Goal: Task Accomplishment & Management: Manage account settings

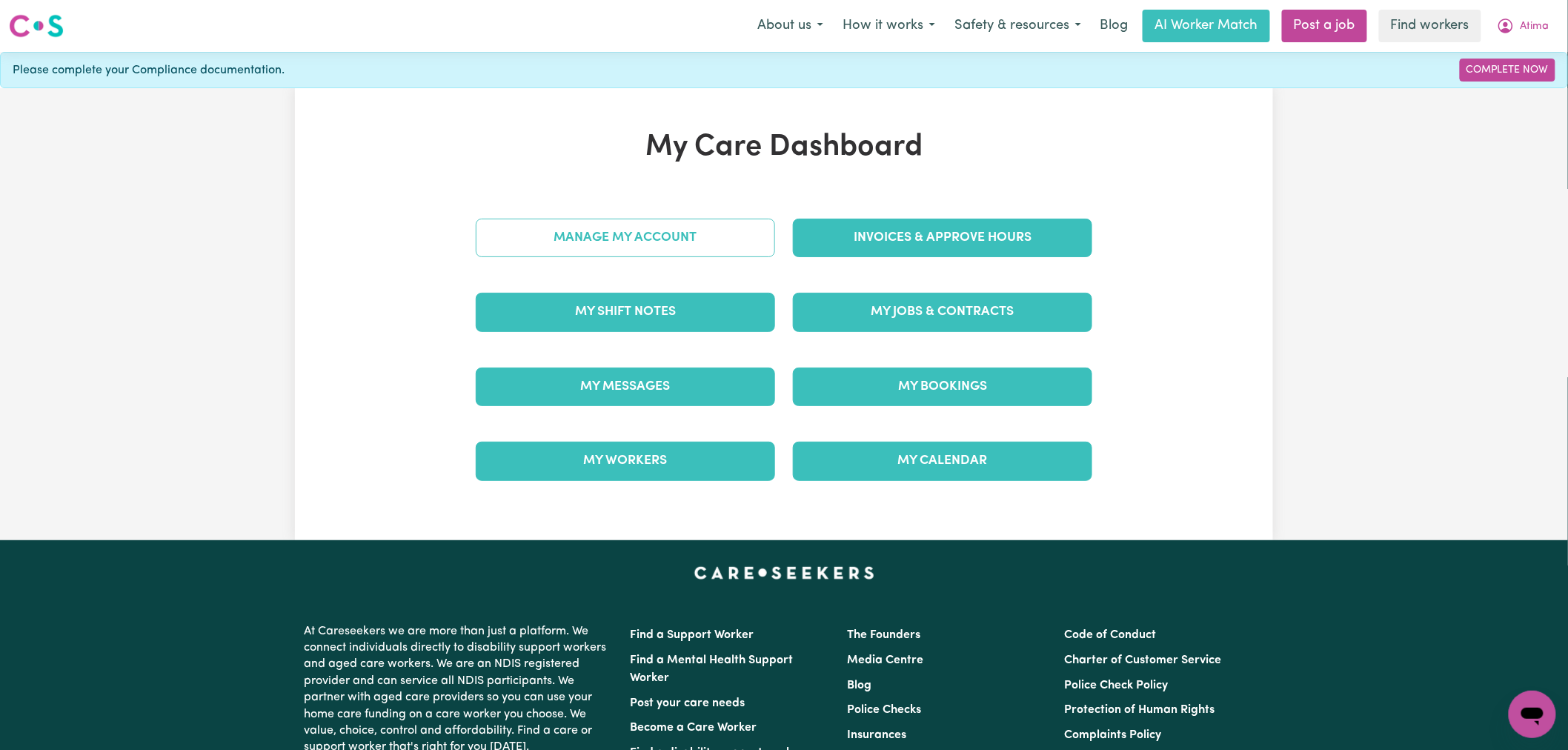
click at [656, 243] on link "Manage My Account" at bounding box center [626, 238] width 299 height 38
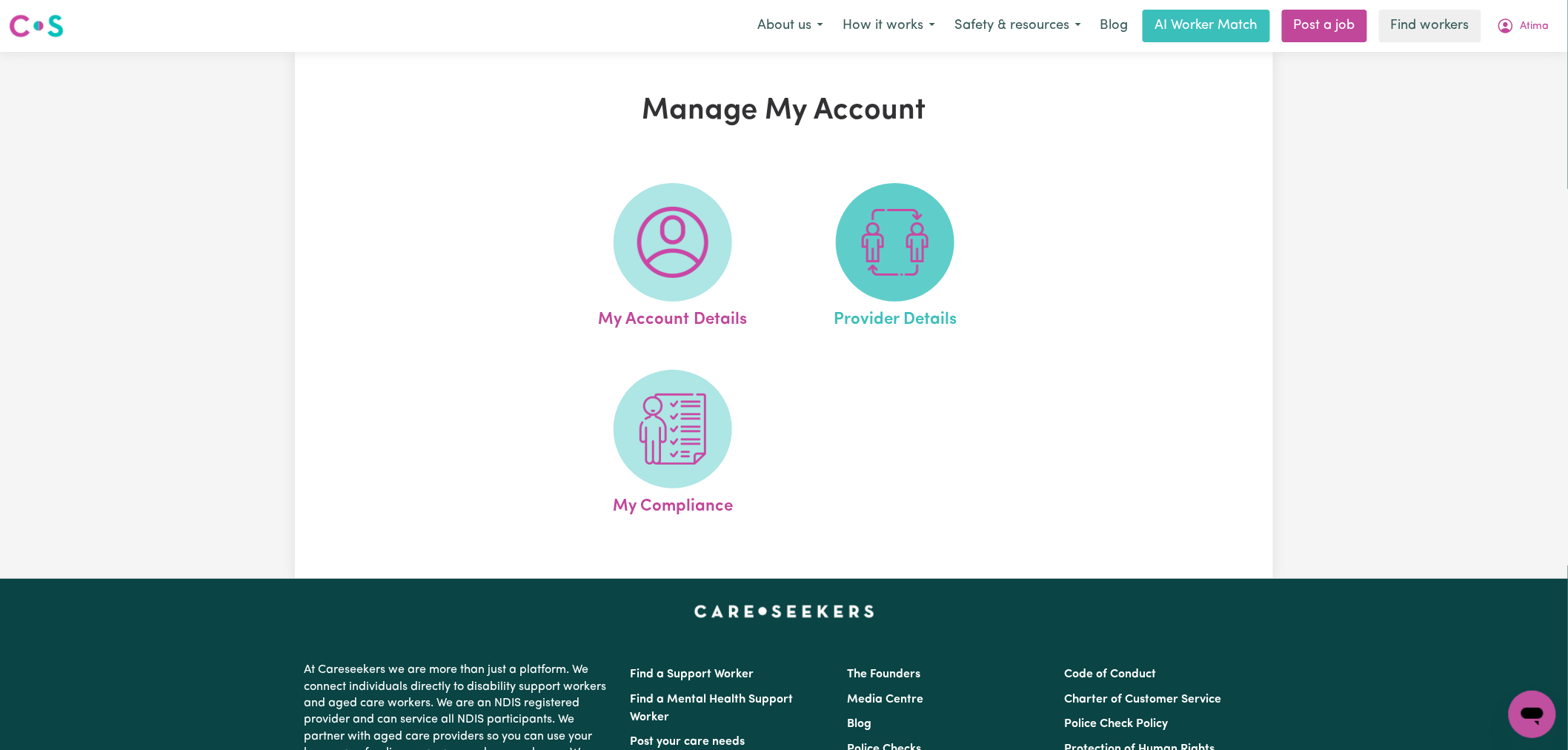
click at [942, 254] on span at bounding box center [894, 242] width 118 height 118
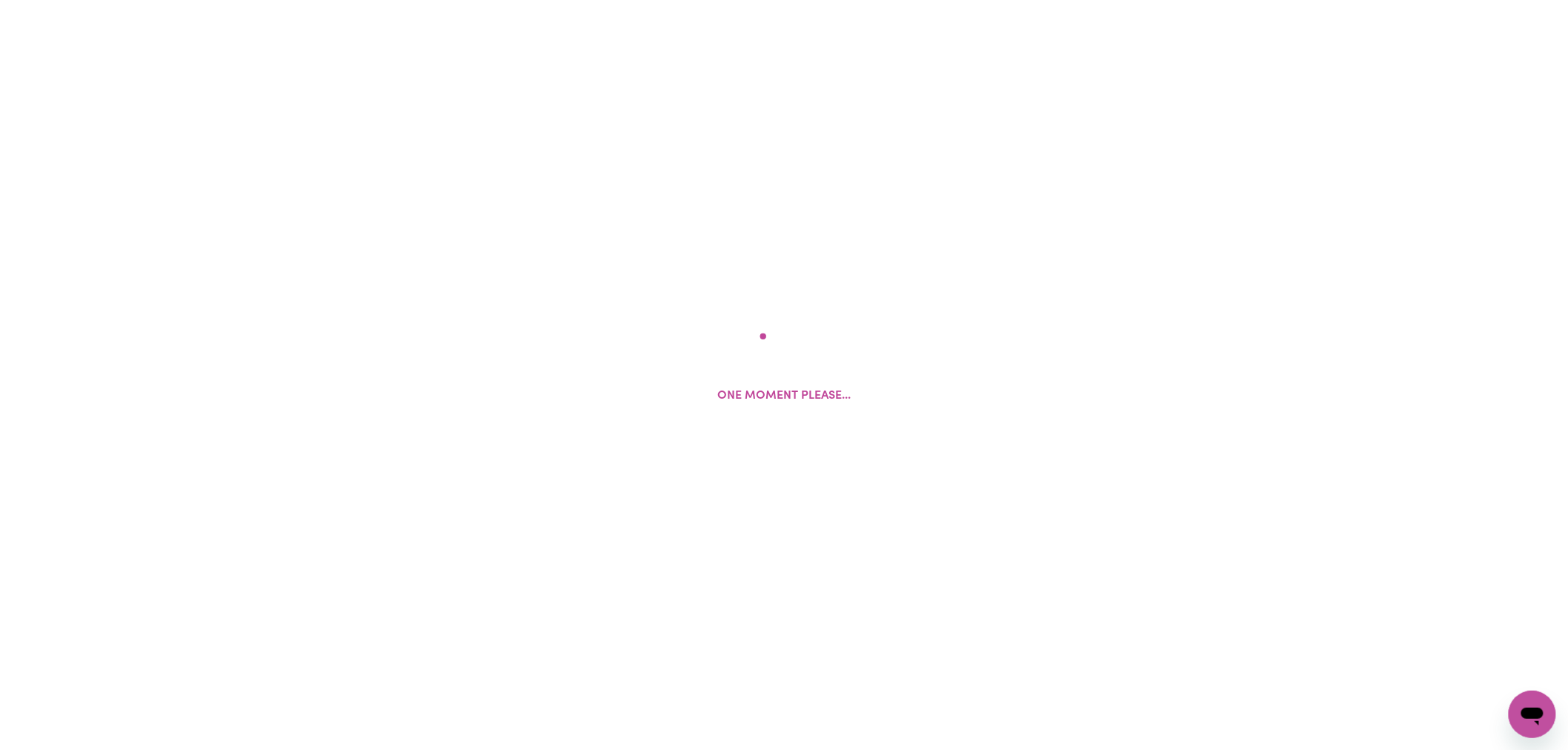
select select "AGED_HOME_CARE"
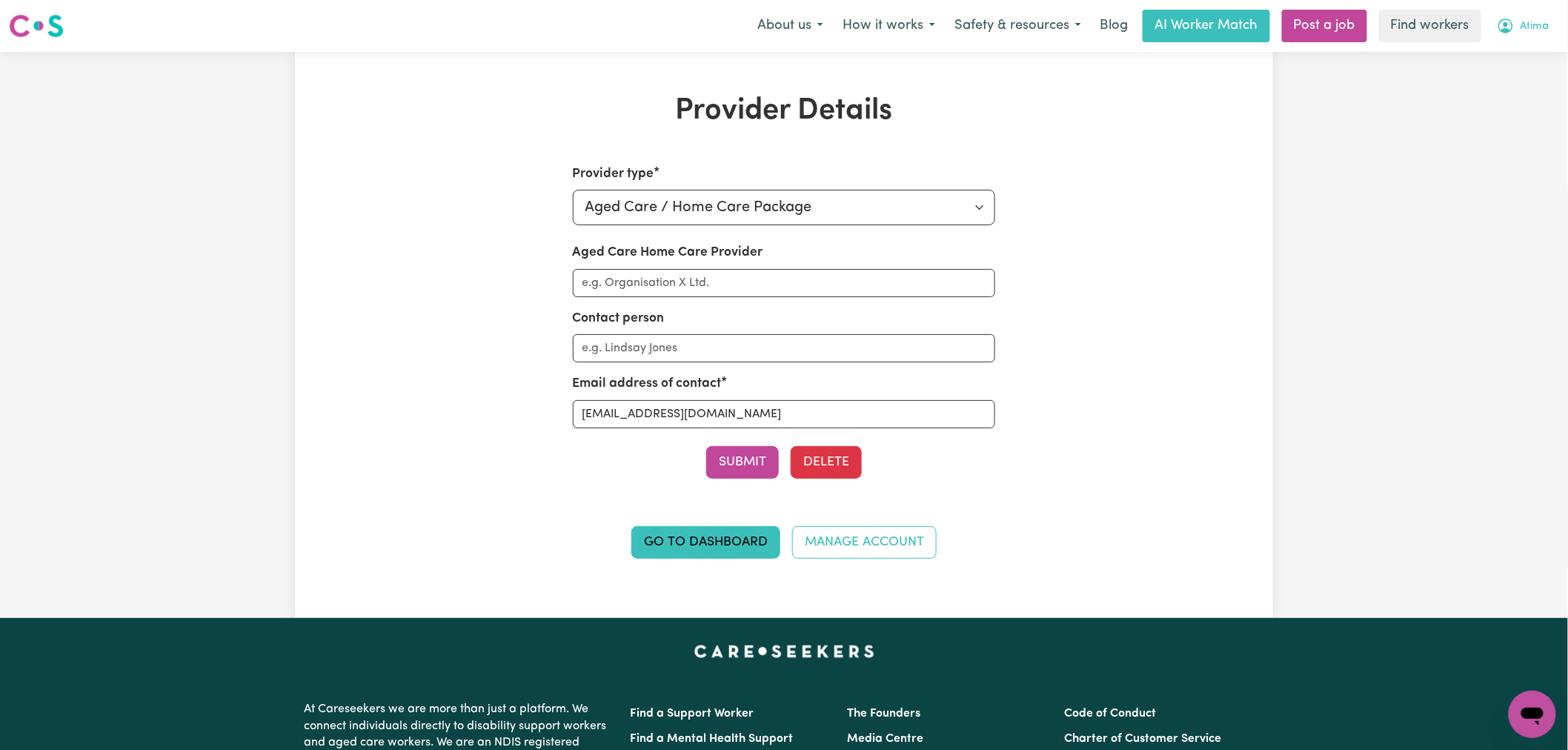
click at [1512, 20] on icon "My Account" at bounding box center [1505, 25] width 18 height 18
click at [1509, 57] on link "My Dashboard" at bounding box center [1501, 58] width 117 height 28
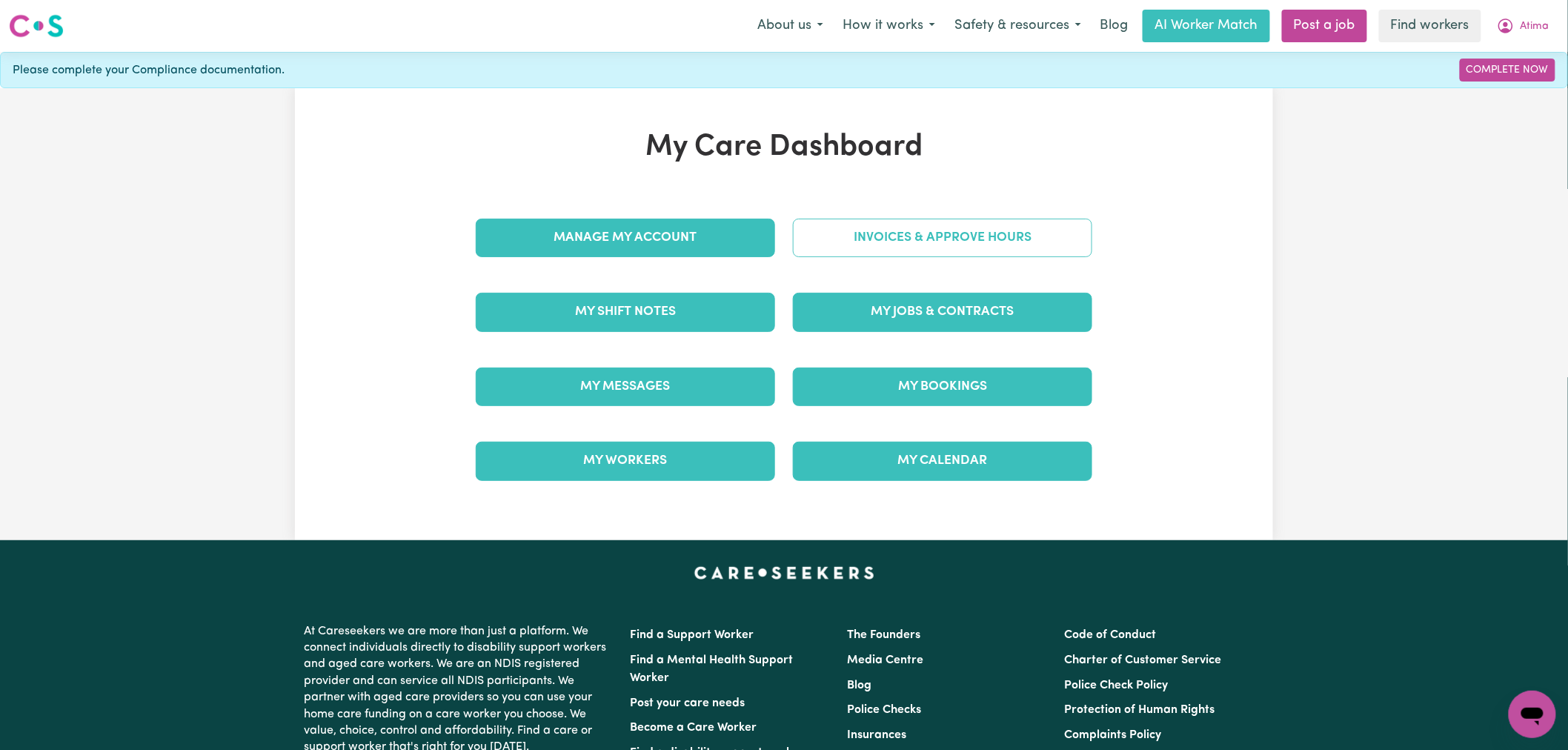
click at [943, 239] on link "Invoices & Approve Hours" at bounding box center [942, 238] width 299 height 38
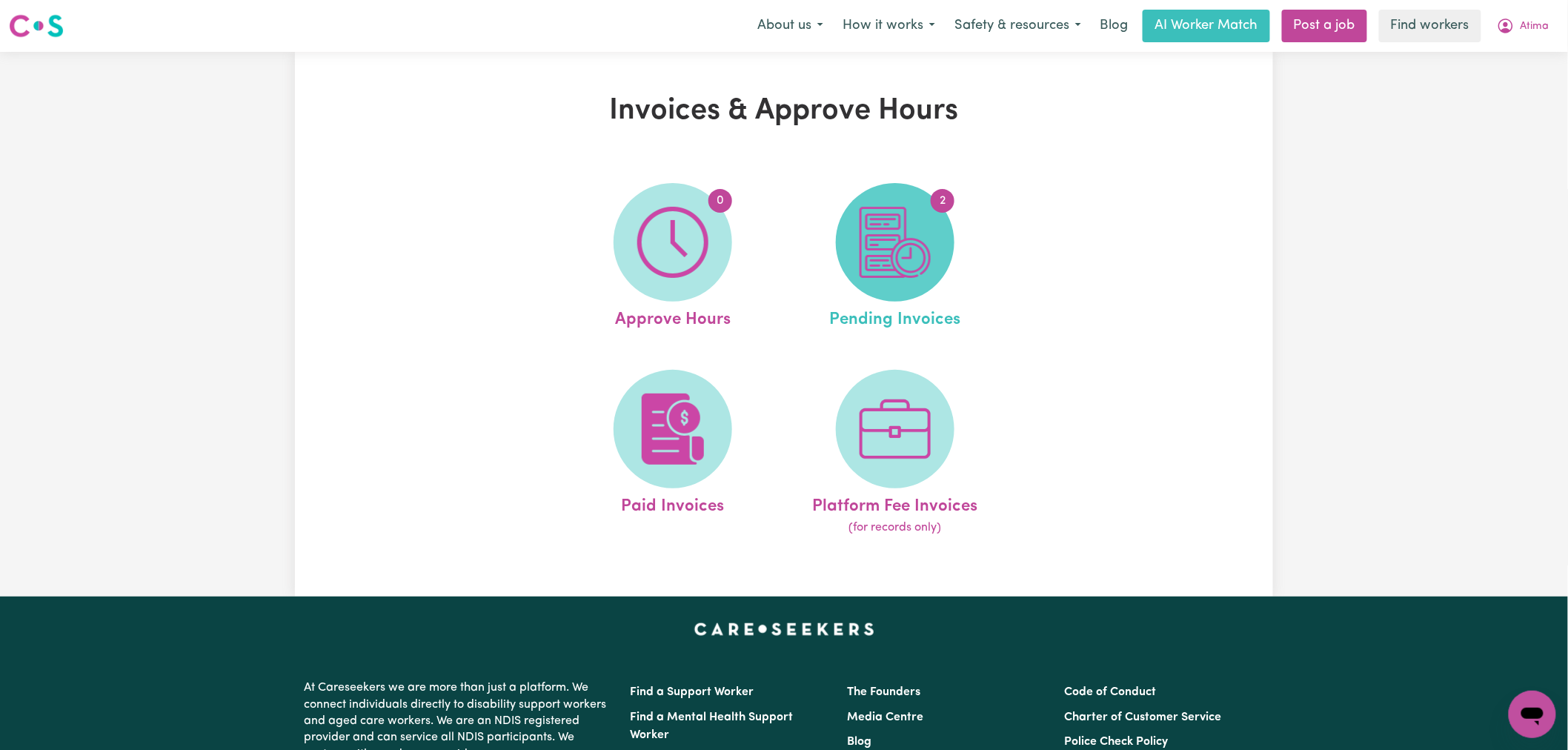
click at [938, 264] on span "2" at bounding box center [894, 242] width 118 height 118
